Goal: Transaction & Acquisition: Book appointment/travel/reservation

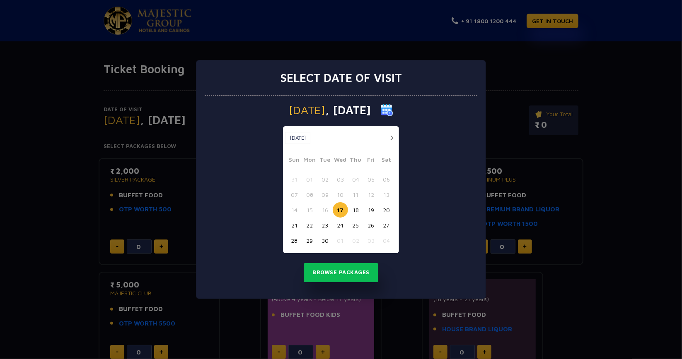
click at [335, 224] on button "24" at bounding box center [339, 225] width 15 height 15
click at [361, 275] on button "Browse Packages" at bounding box center [341, 272] width 75 height 19
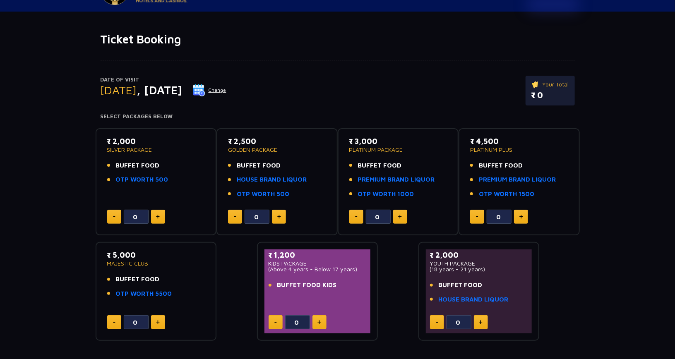
scroll to position [41, 0]
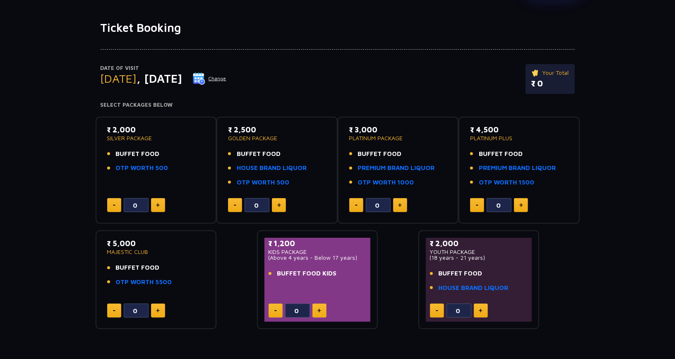
drag, startPoint x: 120, startPoint y: 157, endPoint x: 172, endPoint y: 155, distance: 52.2
click at [172, 155] on li "BUFFET FOOD" at bounding box center [156, 154] width 98 height 10
click at [320, 174] on ul "BUFFET FOOD HOUSE BRAND LIQUOR OTP WORTH 500" at bounding box center [277, 168] width 98 height 38
drag, startPoint x: 232, startPoint y: 126, endPoint x: 274, endPoint y: 126, distance: 41.8
click at [274, 126] on p "₹ 2,500" at bounding box center [277, 129] width 98 height 11
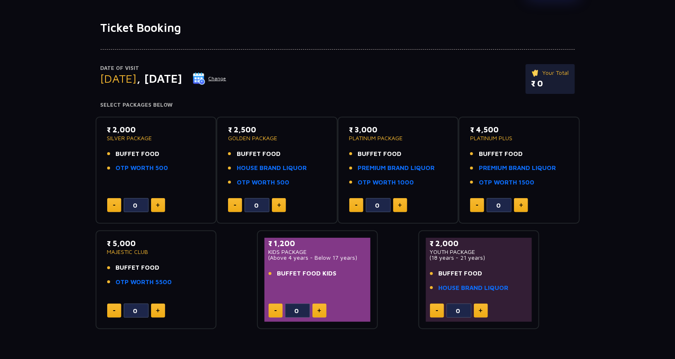
click at [274, 126] on p "₹ 2,500" at bounding box center [277, 129] width 98 height 11
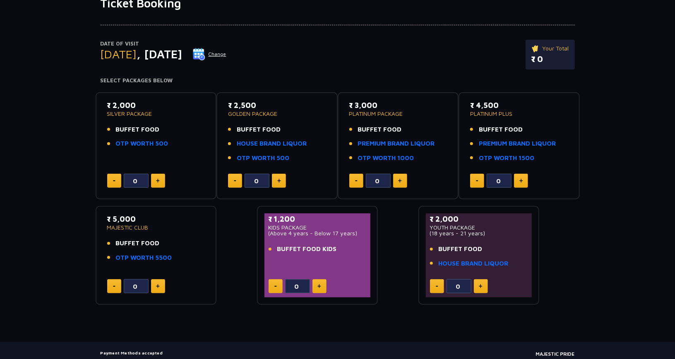
scroll to position [110, 0]
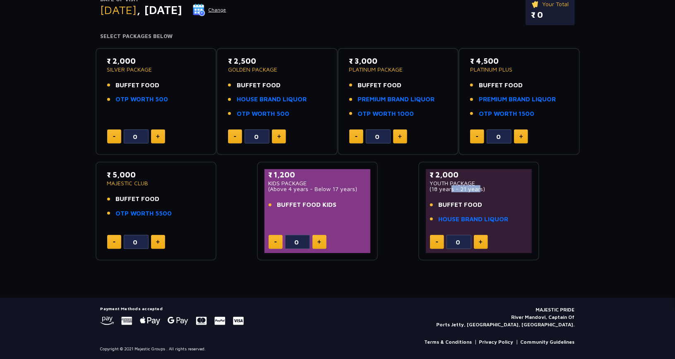
drag, startPoint x: 450, startPoint y: 189, endPoint x: 475, endPoint y: 189, distance: 25.7
click at [475, 189] on p "(18 years - 21 years)" at bounding box center [479, 189] width 98 height 6
click at [319, 188] on p "(Above 4 years - Below 17 years)" at bounding box center [318, 189] width 98 height 6
drag, startPoint x: 319, startPoint y: 188, endPoint x: 358, endPoint y: 189, distance: 39.4
click at [358, 189] on p "(Above 4 years - Below 17 years)" at bounding box center [318, 189] width 98 height 6
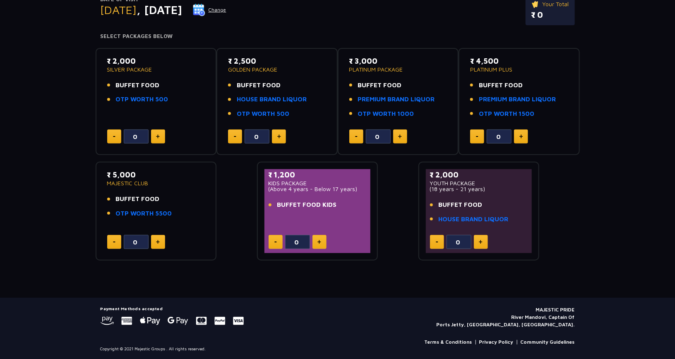
click at [358, 189] on p "(Above 4 years - Below 17 years)" at bounding box center [318, 189] width 98 height 6
drag, startPoint x: 315, startPoint y: 184, endPoint x: 362, endPoint y: 185, distance: 47.6
click at [362, 186] on p "(Above 4 years - Below 17 years)" at bounding box center [318, 189] width 98 height 6
drag, startPoint x: 130, startPoint y: 196, endPoint x: 185, endPoint y: 197, distance: 54.7
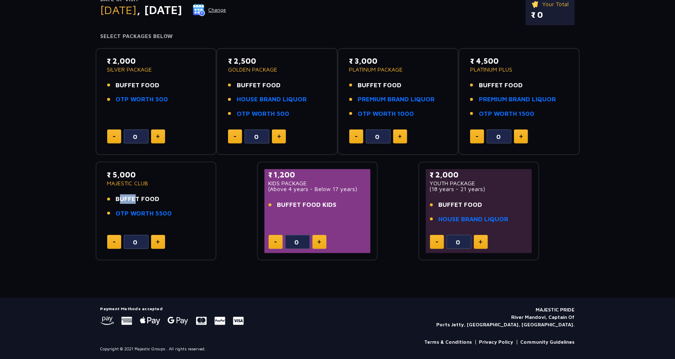
click at [185, 197] on li "BUFFET FOOD" at bounding box center [156, 200] width 98 height 10
drag, startPoint x: 185, startPoint y: 197, endPoint x: 244, endPoint y: 237, distance: 72.1
click at [244, 237] on div "₹ 2,000 SILVER PACKAGE BUFFET FOOD OTP WORTH 500 0 ₹ 2,500 GOLDEN PACKAGE BUFFE…" at bounding box center [338, 151] width 484 height 220
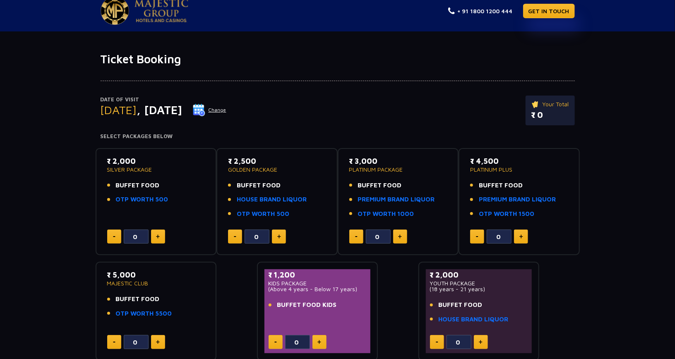
scroll to position [0, 0]
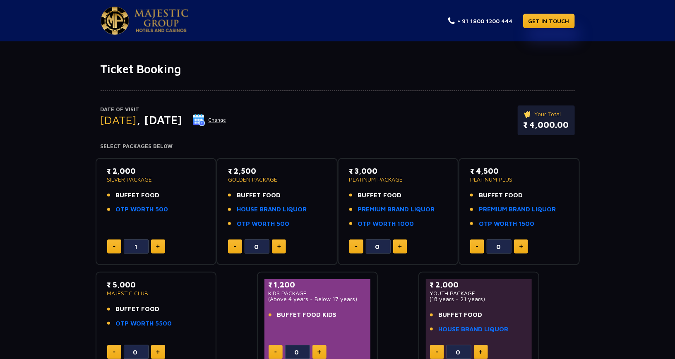
type input "0"
type input "6"
drag, startPoint x: 540, startPoint y: 123, endPoint x: 502, endPoint y: 123, distance: 38.1
click at [502, 123] on div "Date of Visit Wednesday , 24 Sep 2025 Change Your Total ₹ 21,000.00" at bounding box center [338, 125] width 475 height 38
click at [398, 121] on div "Date of Visit Wednesday , 24 Sep 2025 Change Your Total ₹ 21,000.00" at bounding box center [338, 125] width 475 height 38
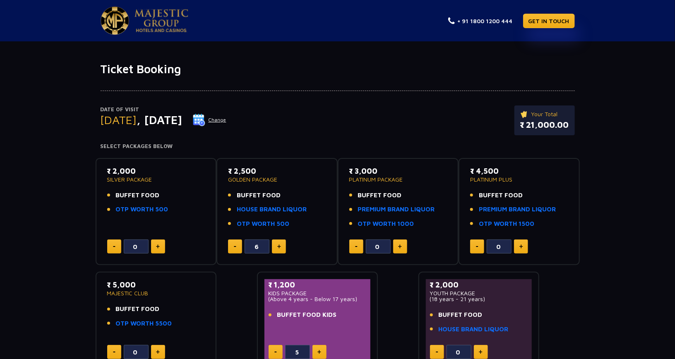
type input "6"
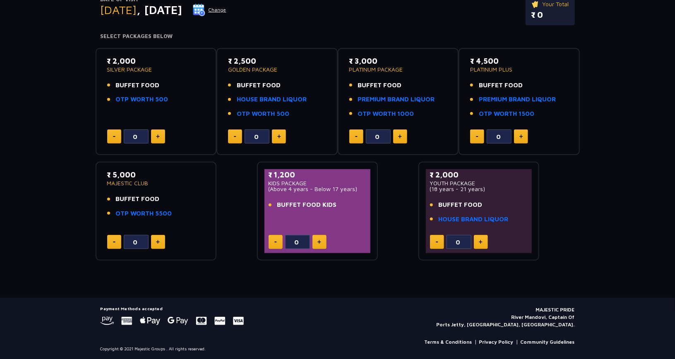
click at [160, 136] on button at bounding box center [158, 137] width 14 height 14
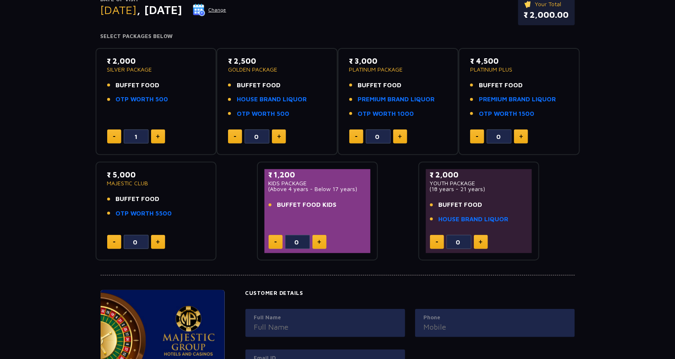
click at [160, 136] on button at bounding box center [158, 137] width 14 height 14
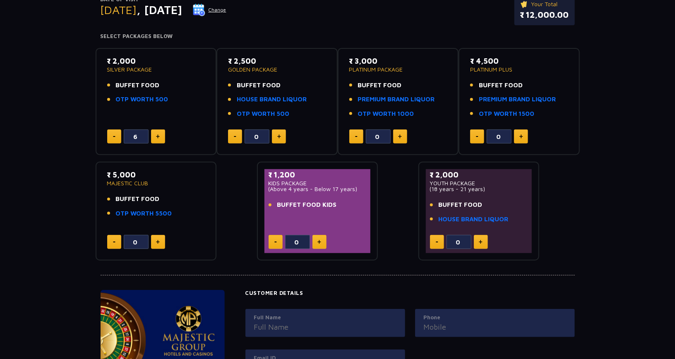
click at [113, 136] on img at bounding box center [114, 136] width 2 height 1
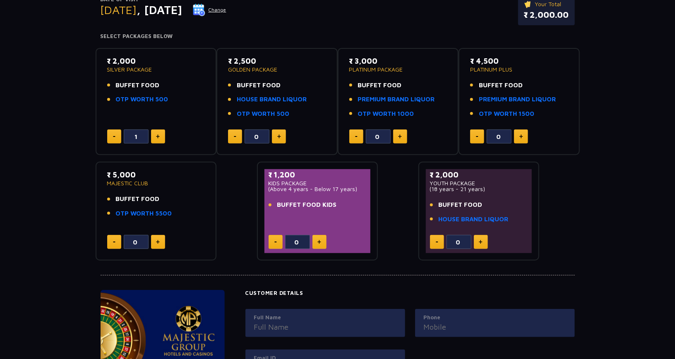
click at [113, 136] on img at bounding box center [114, 136] width 2 height 1
type input "0"
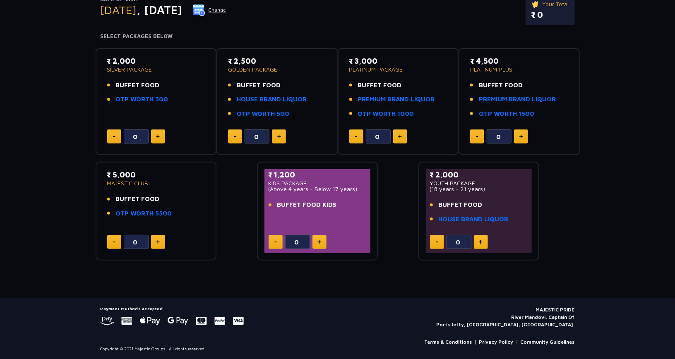
click at [279, 133] on button at bounding box center [279, 137] width 14 height 14
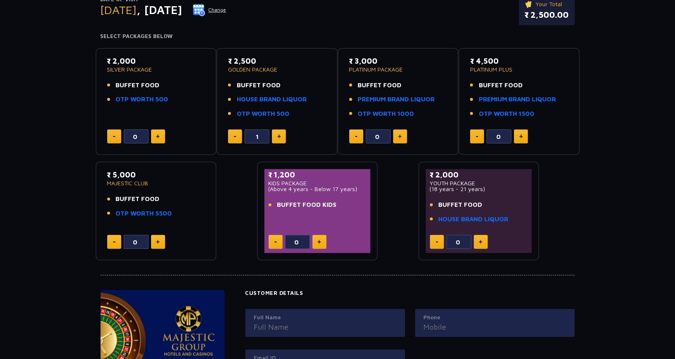
click at [279, 133] on button at bounding box center [279, 137] width 14 height 14
click at [234, 137] on button at bounding box center [235, 137] width 14 height 14
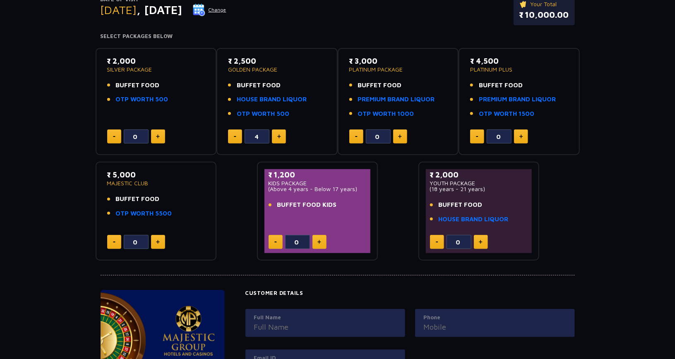
click at [282, 137] on button at bounding box center [279, 137] width 14 height 14
click at [279, 135] on img at bounding box center [279, 137] width 4 height 4
drag, startPoint x: 134, startPoint y: 182, endPoint x: 175, endPoint y: 182, distance: 40.6
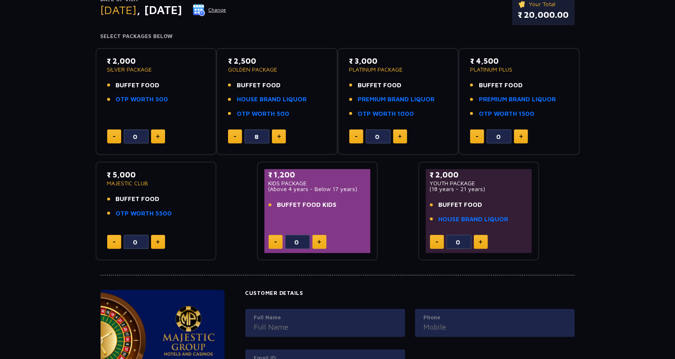
click at [175, 182] on p "MAJESTIC CLUB" at bounding box center [156, 184] width 98 height 6
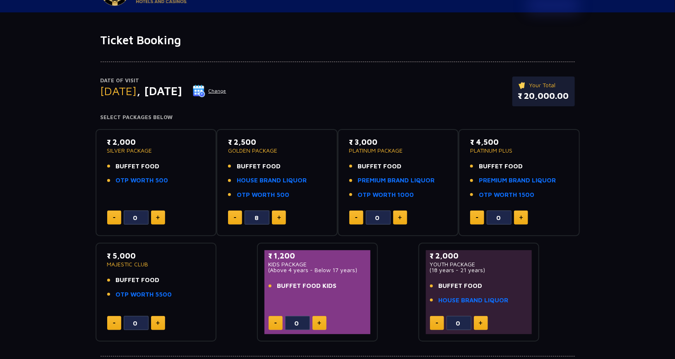
scroll to position [0, 0]
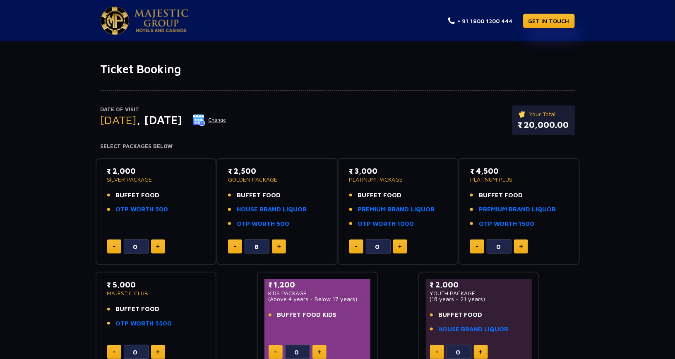
click at [236, 245] on button at bounding box center [235, 247] width 14 height 14
type input "6"
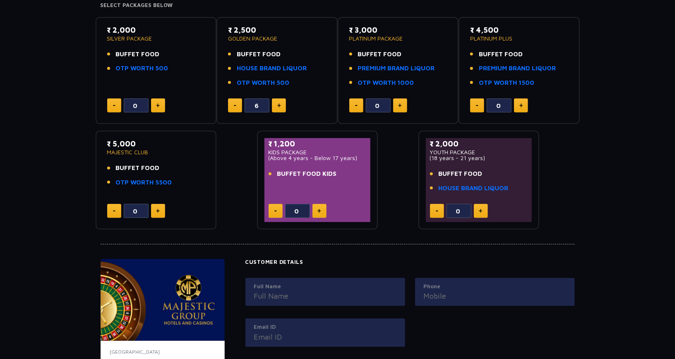
scroll to position [248, 0]
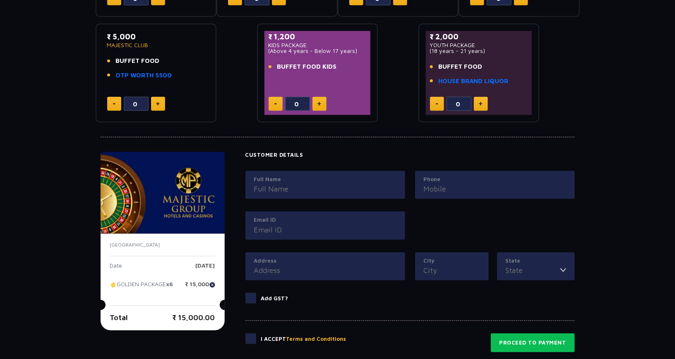
click at [323, 104] on button at bounding box center [320, 104] width 14 height 14
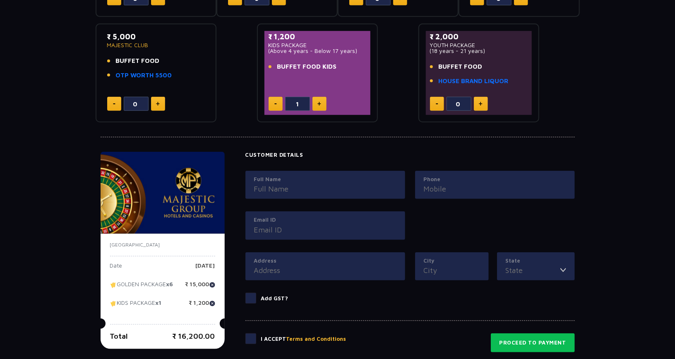
click at [323, 104] on button at bounding box center [320, 104] width 14 height 14
click at [322, 104] on button at bounding box center [320, 104] width 14 height 14
click at [322, 105] on button at bounding box center [320, 104] width 14 height 14
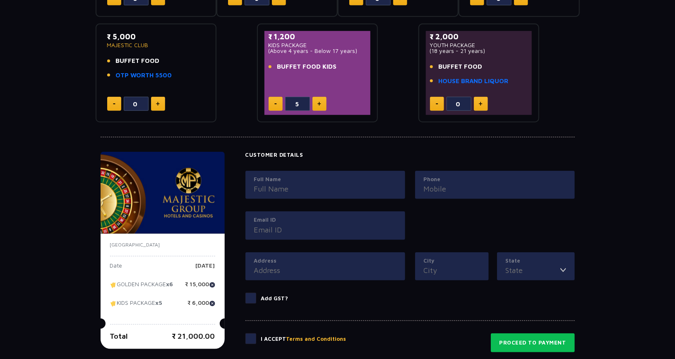
type input "6"
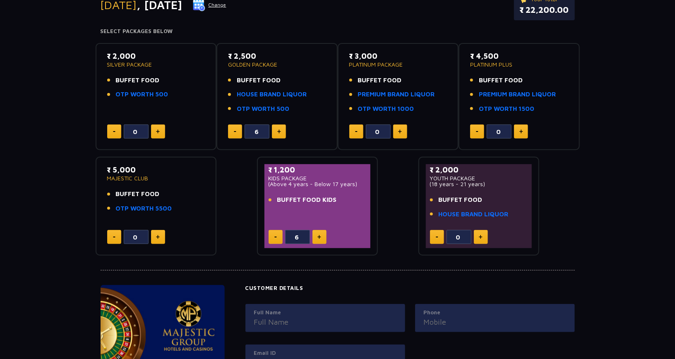
scroll to position [290, 0]
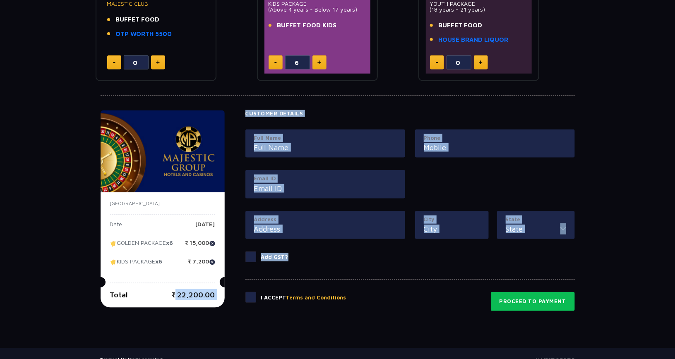
drag, startPoint x: 166, startPoint y: 289, endPoint x: 236, endPoint y: 291, distance: 70.4
click at [236, 291] on div "[GEOGRAPHIC_DATA] Date [DATE] GOLDEN PACKAGE x6 ₹ 15,000 KIDS PACKAGE x6 ₹ 7,20…" at bounding box center [338, 211] width 475 height 201
click at [218, 298] on div "India Date [DATE] GOLDEN PACKAGE x6 ₹ 15,000 KIDS PACKAGE x6 ₹ 7,200 Total ₹ 22…" at bounding box center [163, 251] width 124 height 116
drag, startPoint x: 167, startPoint y: 296, endPoint x: 236, endPoint y: 296, distance: 69.1
click at [236, 296] on div "[GEOGRAPHIC_DATA] Date [DATE] GOLDEN PACKAGE x6 ₹ 15,000 KIDS PACKAGE x6 ₹ 7,20…" at bounding box center [338, 211] width 475 height 201
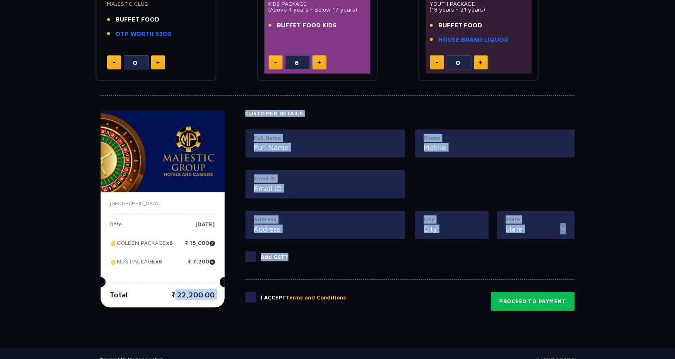
click at [221, 293] on div "India Date [DATE] GOLDEN PACKAGE x6 ₹ 15,000 KIDS PACKAGE x6 ₹ 7,200 Total ₹ 22…" at bounding box center [163, 251] width 124 height 116
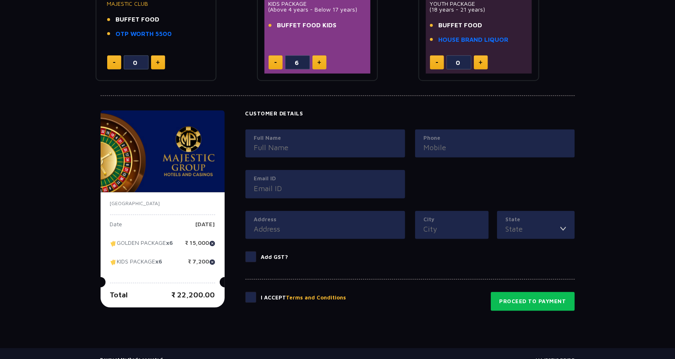
click at [277, 136] on label "Full Name" at bounding box center [325, 138] width 142 height 8
click at [277, 142] on input "Full Name" at bounding box center [325, 147] width 142 height 11
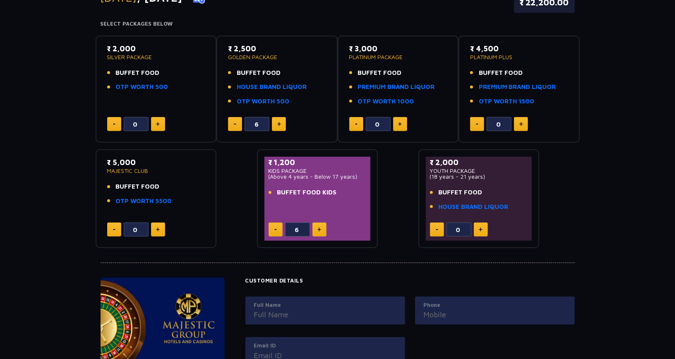
scroll to position [0, 0]
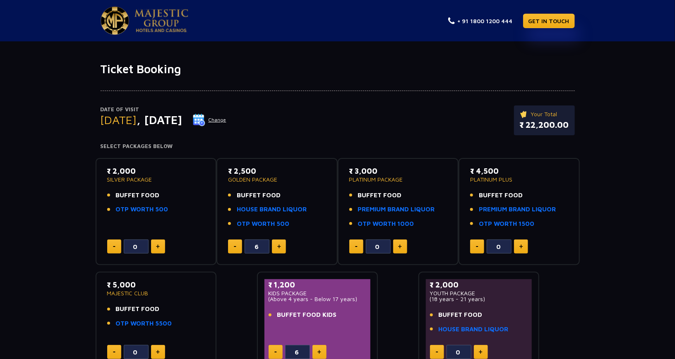
click at [277, 136] on div "Date of Visit [DATE] Change Your Total ₹ 22,200.00" at bounding box center [338, 125] width 475 height 38
